Goal: Task Accomplishment & Management: Use online tool/utility

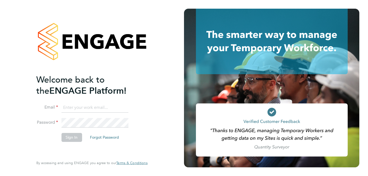
type input "[PERSON_NAME][EMAIL_ADDRESS][DOMAIN_NAME]"
click at [76, 137] on button "Sign In" at bounding box center [71, 137] width 21 height 9
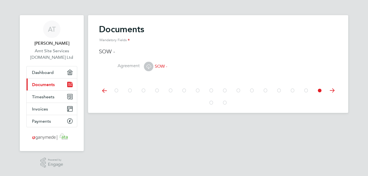
click at [126, 87] on div at bounding box center [218, 90] width 217 height 12
click at [306, 91] on icon at bounding box center [305, 90] width 5 height 12
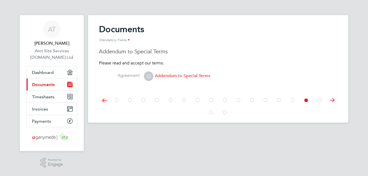
click at [116, 102] on icon at bounding box center [116, 100] width 5 height 12
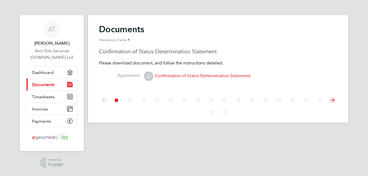
click at [116, 101] on icon at bounding box center [116, 100] width 5 height 12
click at [130, 100] on icon at bounding box center [129, 100] width 5 height 12
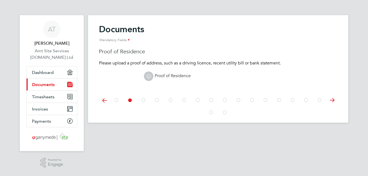
click at [143, 100] on icon at bounding box center [143, 100] width 5 height 12
click at [157, 101] on icon at bounding box center [156, 100] width 5 height 12
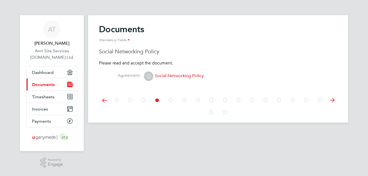
click at [170, 101] on icon at bounding box center [170, 100] width 5 height 12
